Goal: Complete application form

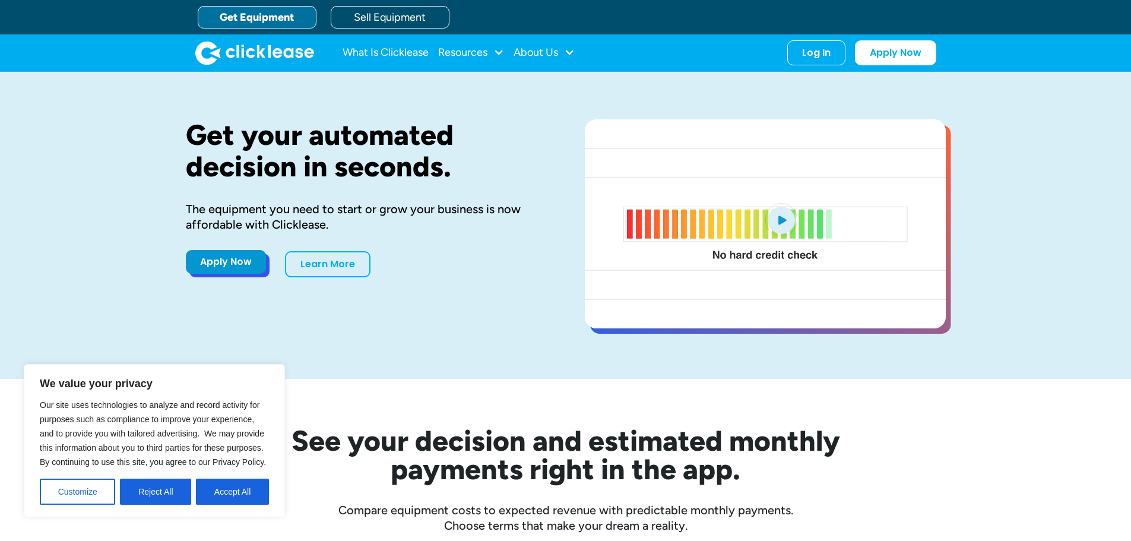
click at [230, 267] on link "Apply Now" at bounding box center [226, 262] width 80 height 24
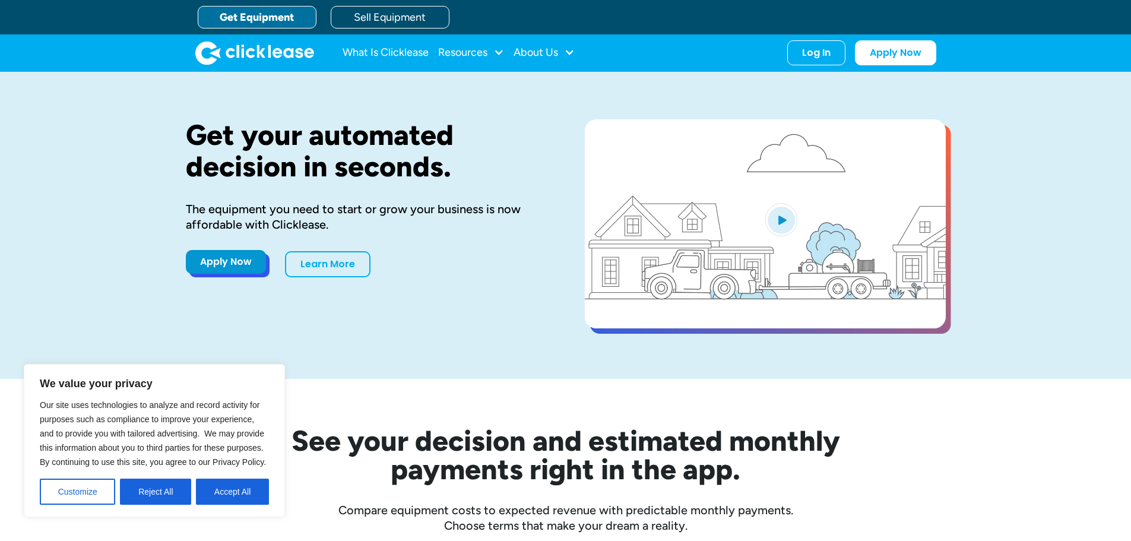
click at [227, 266] on link "Apply Now" at bounding box center [226, 262] width 80 height 24
